Goal: Transaction & Acquisition: Purchase product/service

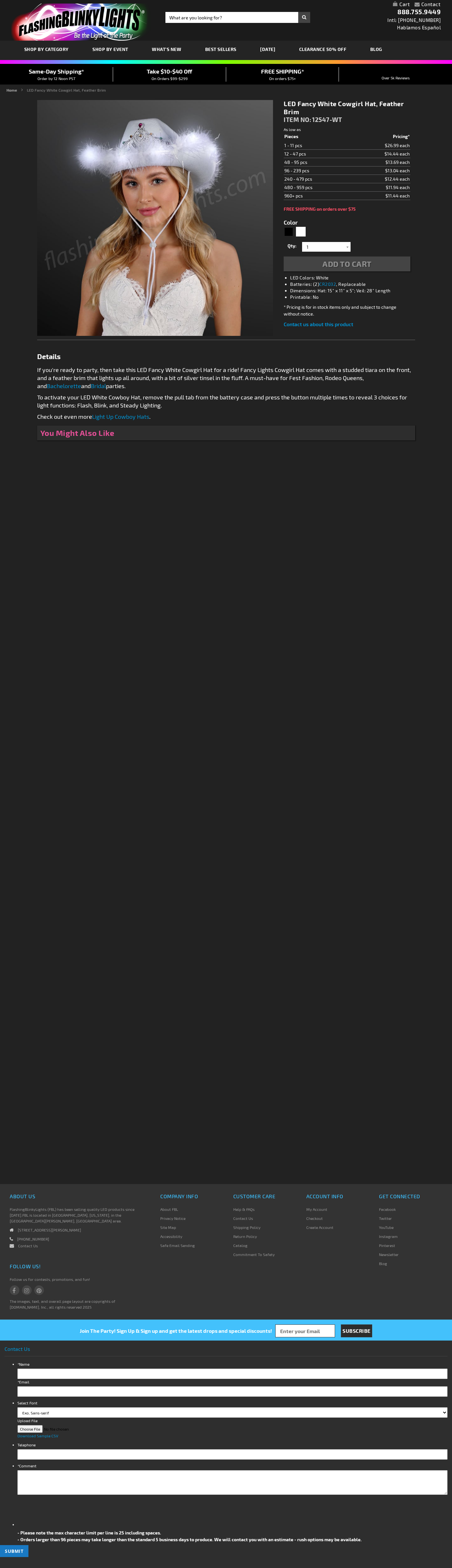
type input "5646"
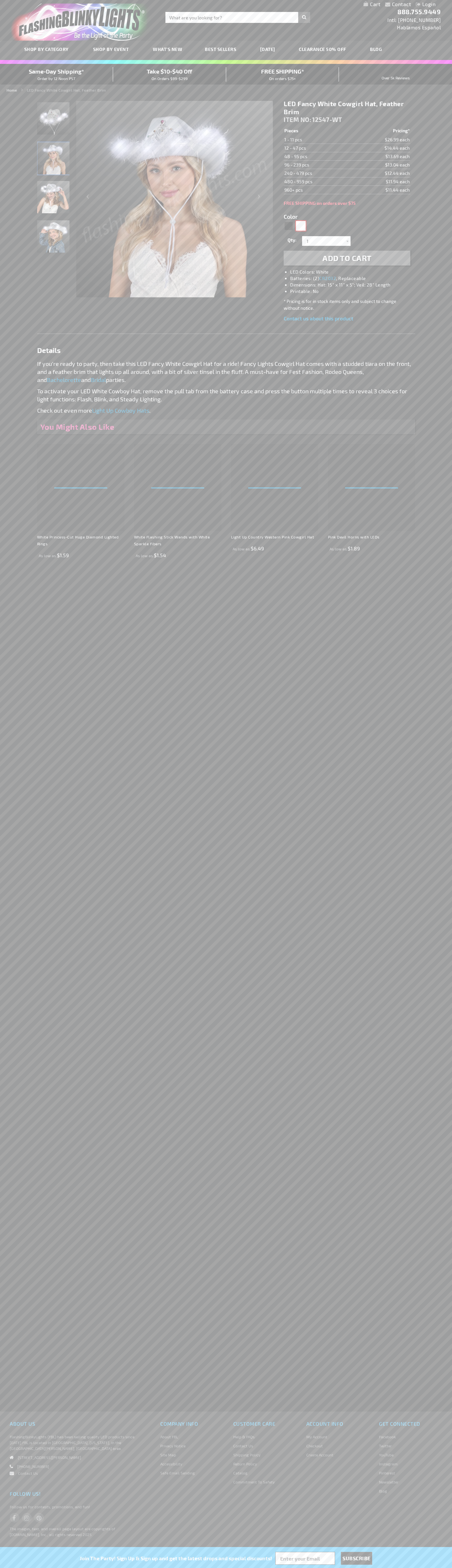
click at [300, 226] on div "White" at bounding box center [301, 226] width 10 height 10
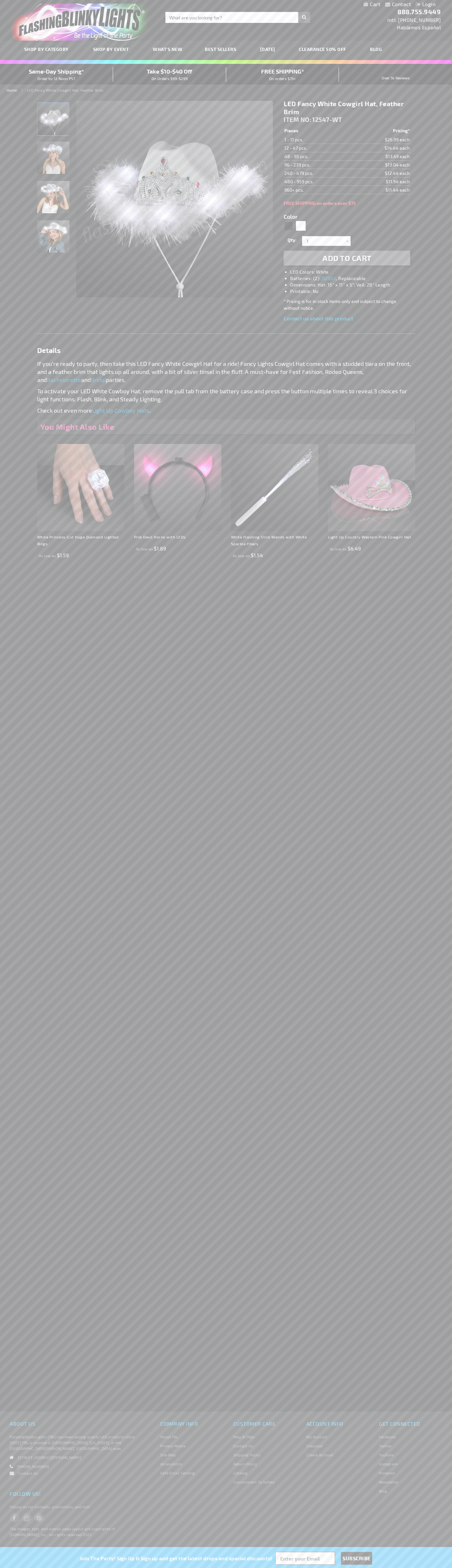
click at [347, 258] on span "Add to Cart" at bounding box center [347, 257] width 49 height 9
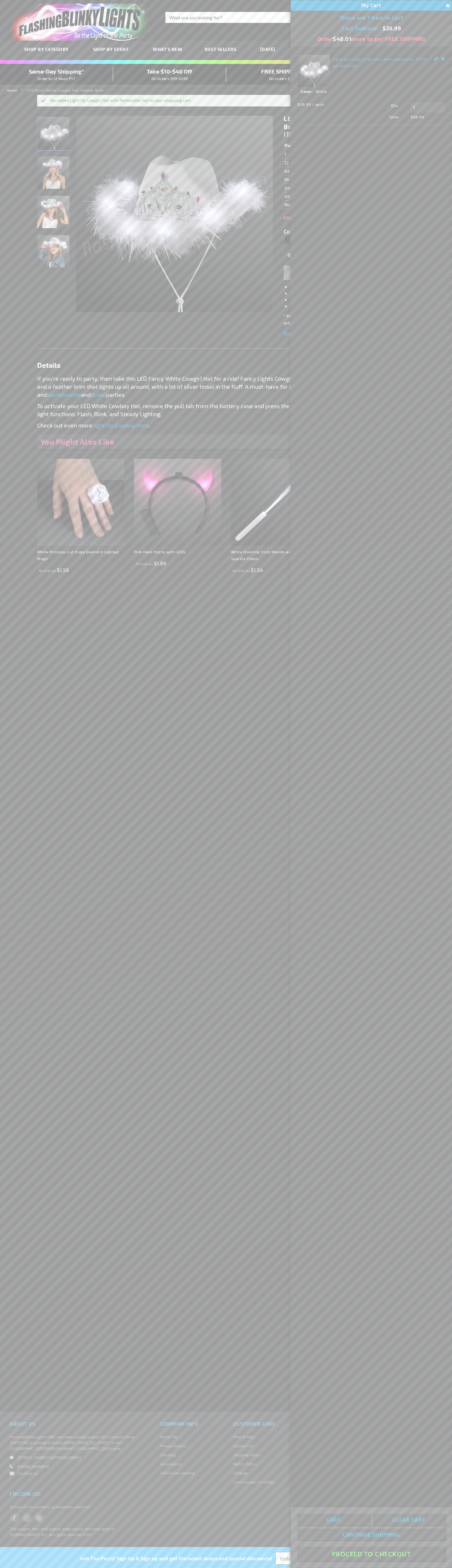
click at [371, 1554] on button "Proceed To Checkout" at bounding box center [371, 1554] width 148 height 15
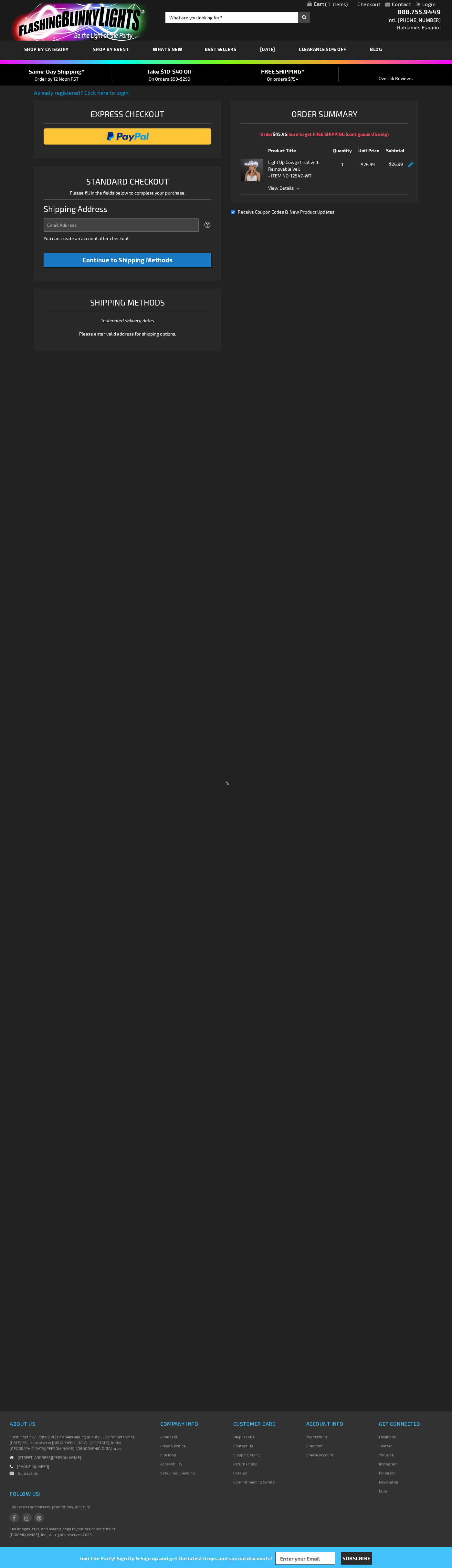
select select "US"
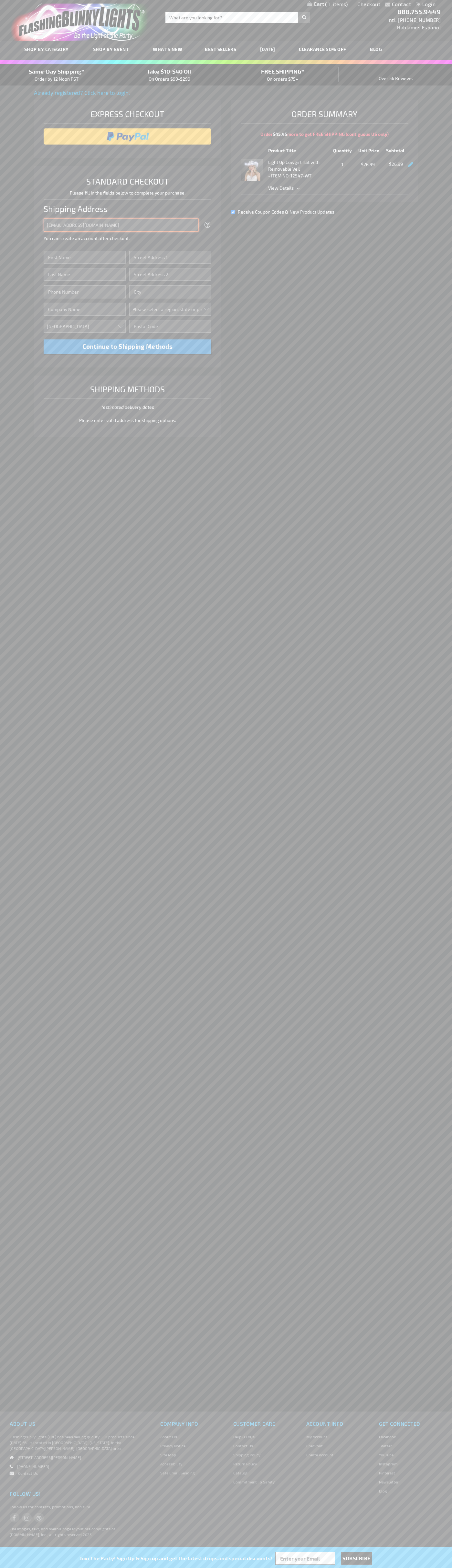
type input "johnsmith005@storebotmail.joonix.net"
type input "John"
type input "201 Colorado St"
type input "First floor"
type input "austin"
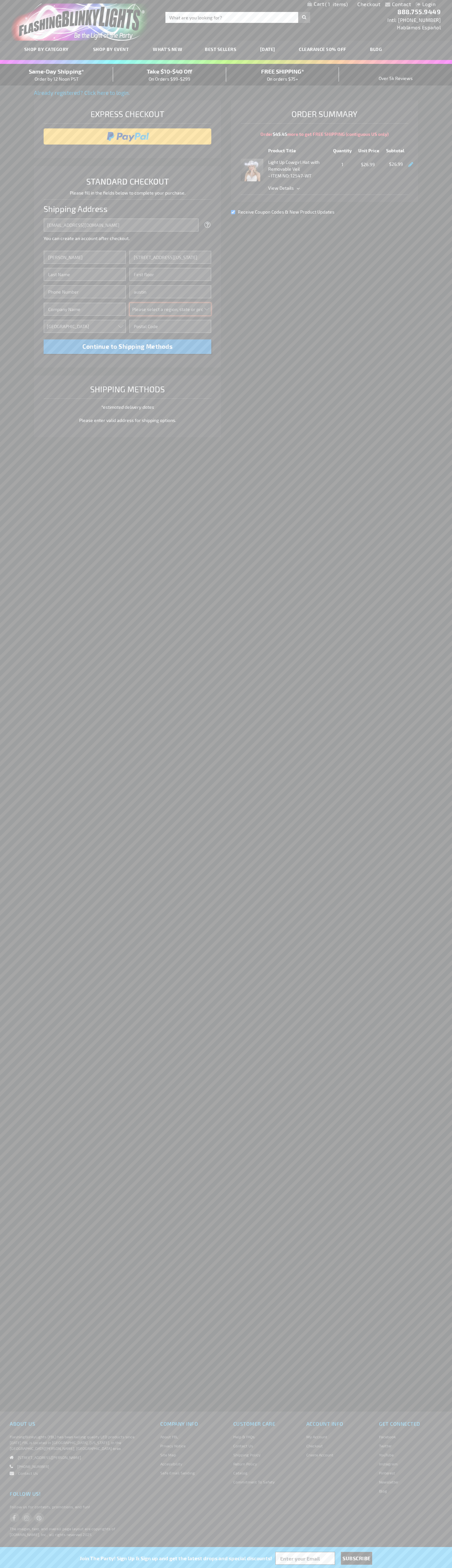
select select "57"
type input "78701"
type input "Smith"
type input "6502530000"
type input "John Smith"
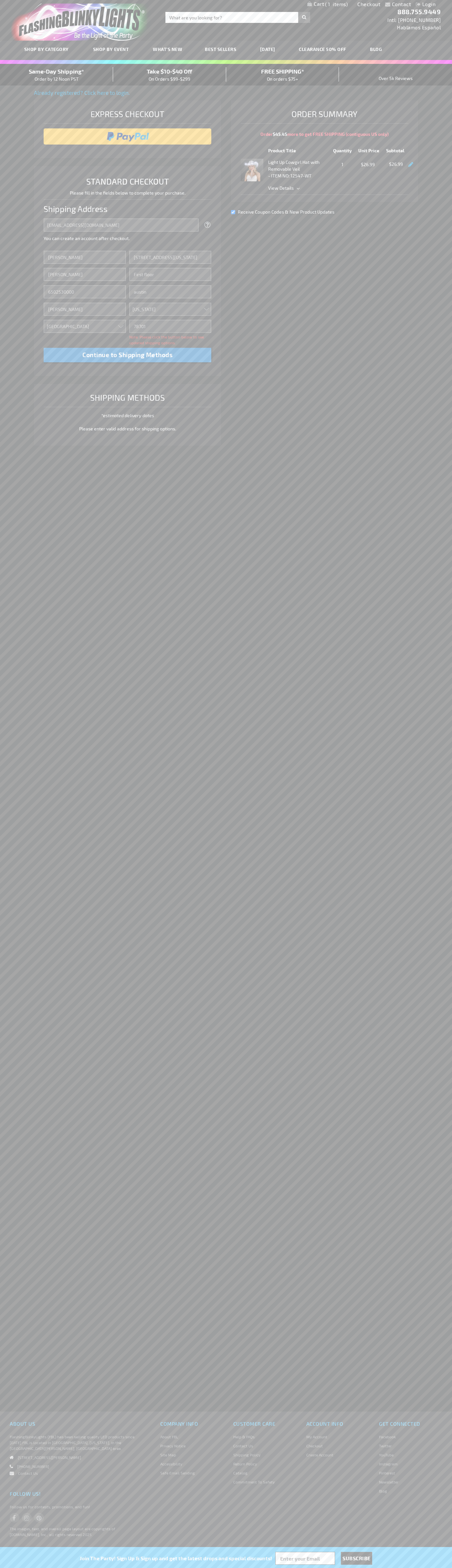
click at [57, 75] on div "Same-Day Shipping* Order by 12 Noon PST" at bounding box center [57, 74] width 113 height 15
click at [127, 136] on input "image" at bounding box center [127, 136] width 161 height 13
